Goal: Task Accomplishment & Management: Use online tool/utility

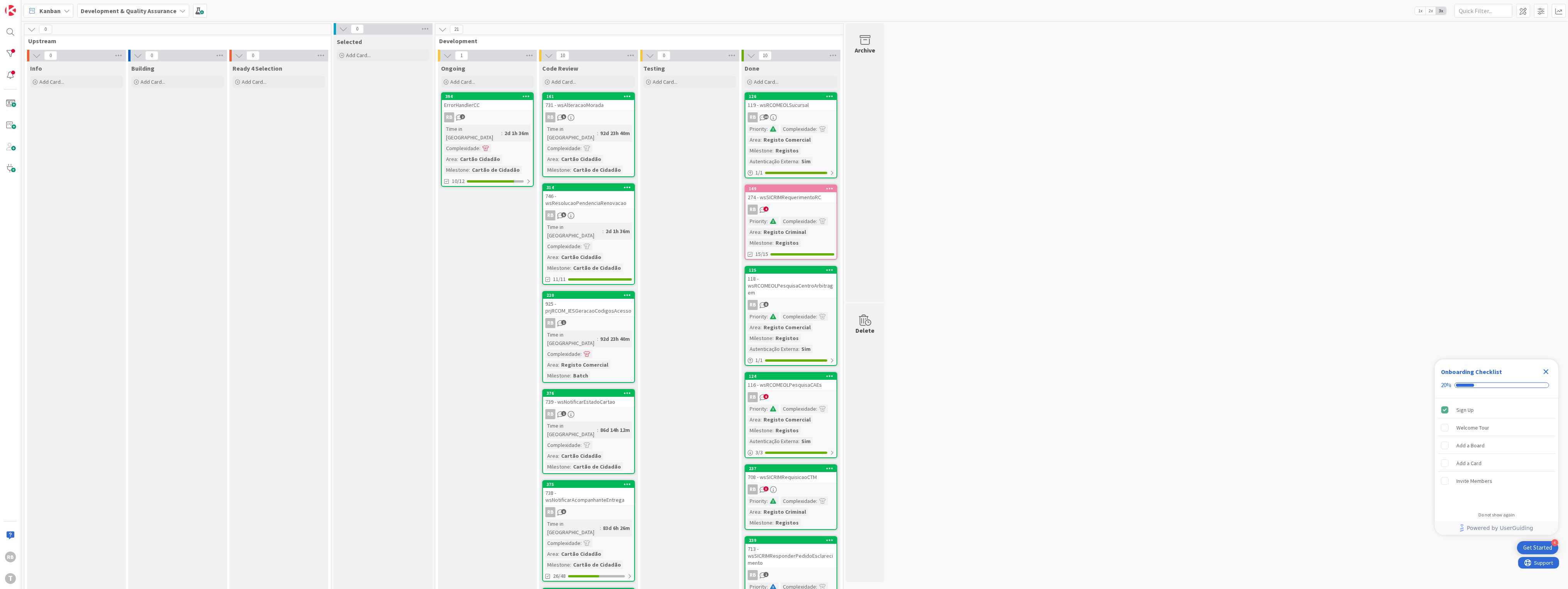
click at [520, 116] on div "RB 2" at bounding box center [488, 117] width 91 height 10
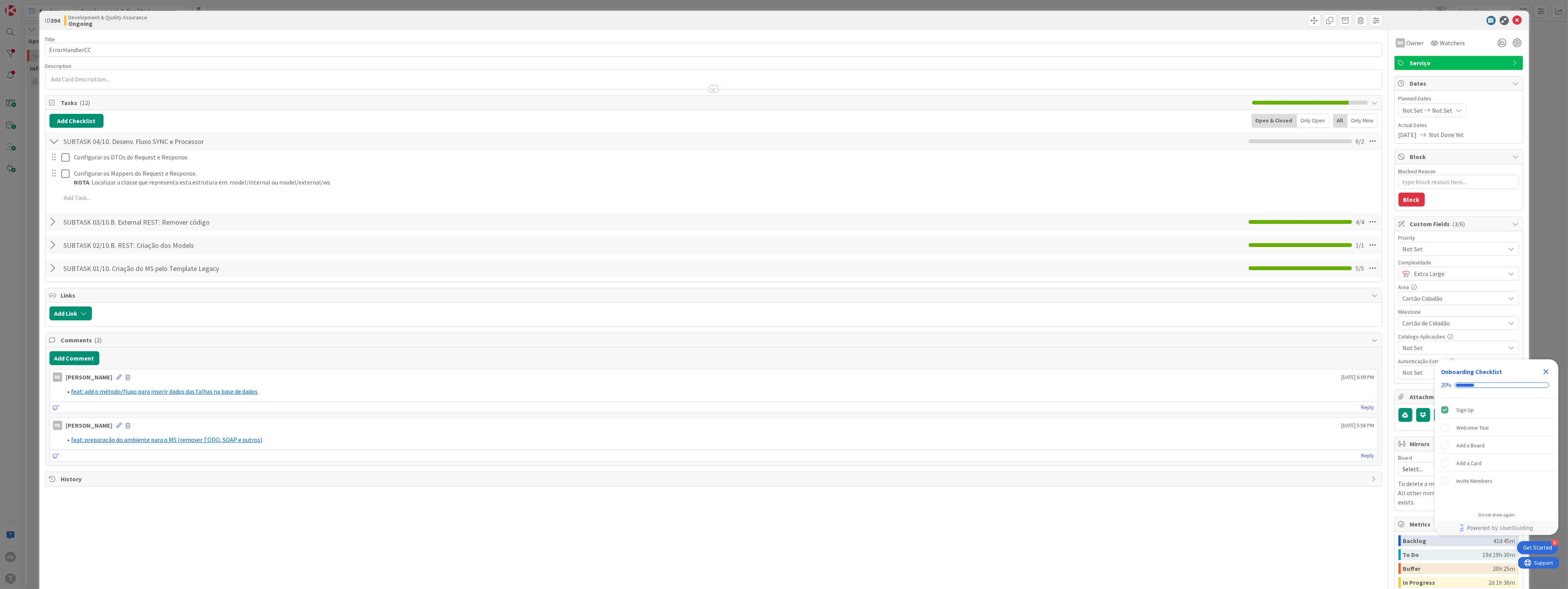
type textarea "x"
drag, startPoint x: 1511, startPoint y: 19, endPoint x: 1506, endPoint y: 8, distance: 12.1
click at [1513, 19] on icon at bounding box center [1518, 21] width 9 height 9
